Goal: Task Accomplishment & Management: Complete application form

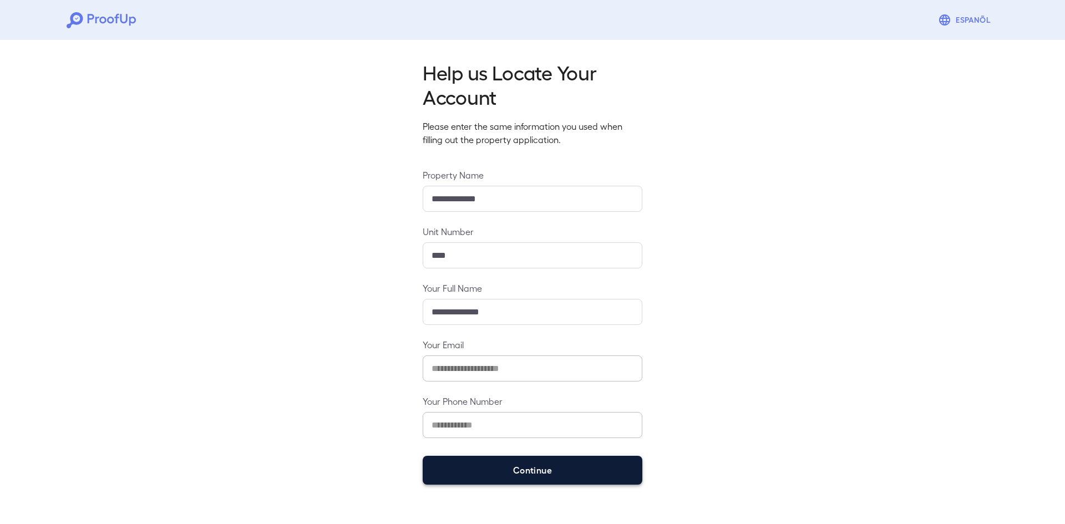
click at [505, 469] on button "Continue" at bounding box center [533, 470] width 220 height 29
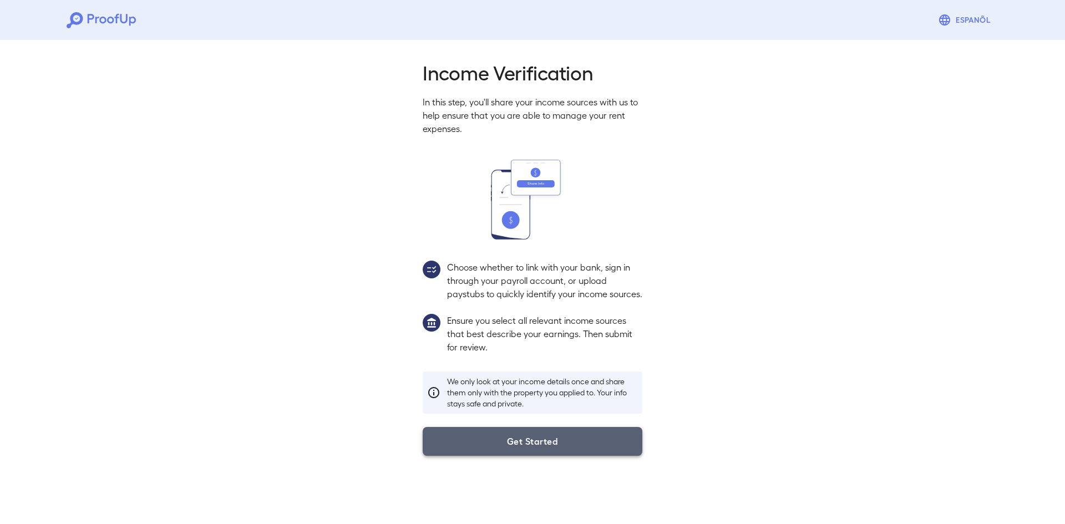
click at [515, 449] on button "Get Started" at bounding box center [533, 441] width 220 height 29
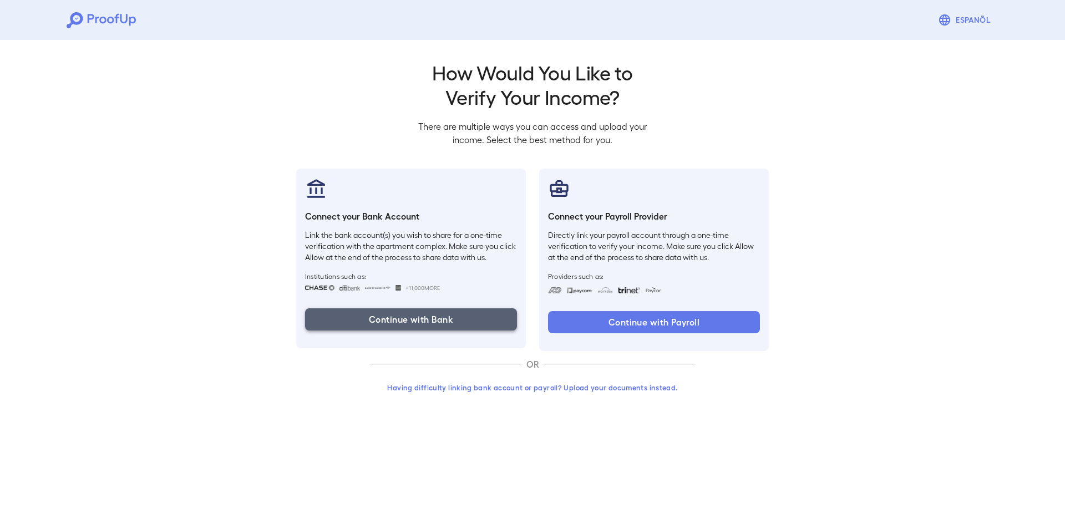
click at [418, 317] on button "Continue with Bank" at bounding box center [411, 320] width 212 height 22
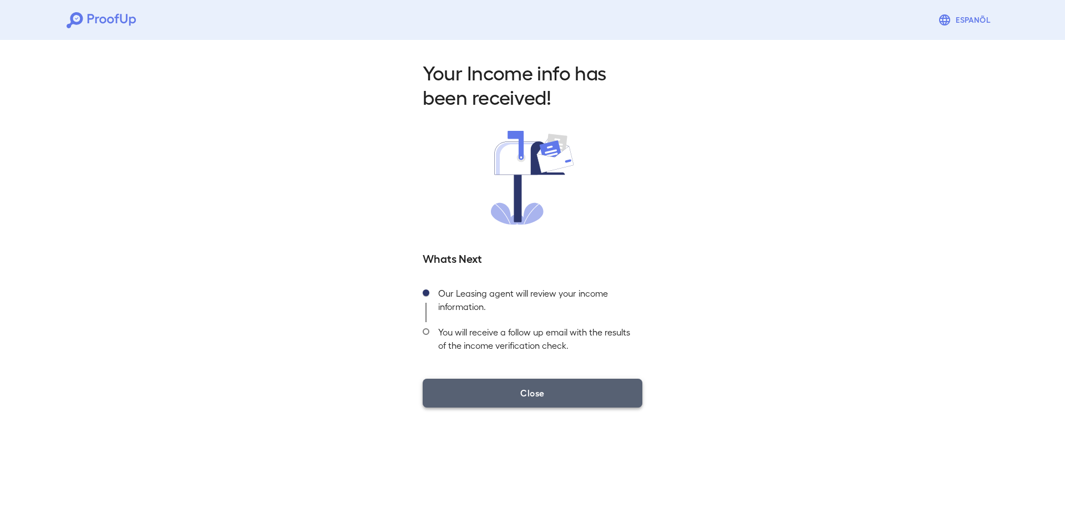
click at [483, 388] on button "Close" at bounding box center [533, 393] width 220 height 29
click at [464, 403] on button "Close" at bounding box center [533, 393] width 220 height 29
